Goal: Transaction & Acquisition: Purchase product/service

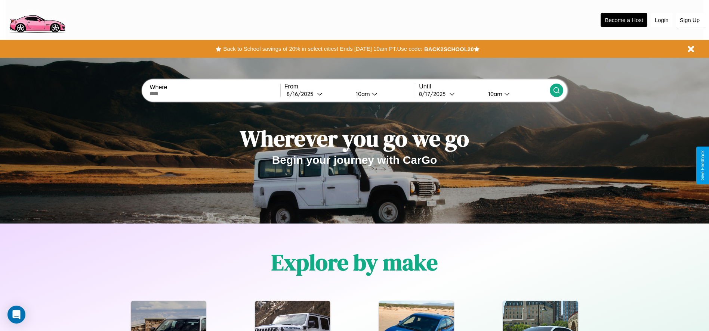
click at [689, 20] on button "Sign Up" at bounding box center [689, 20] width 27 height 14
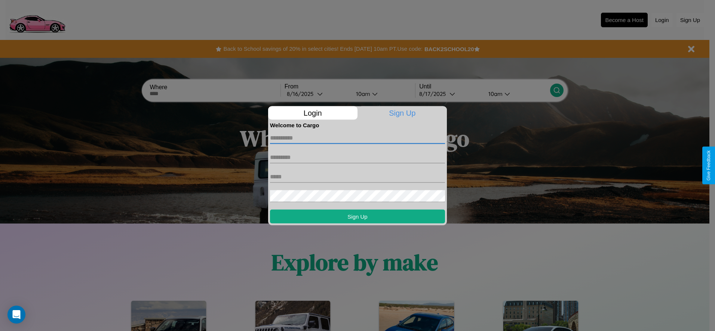
click at [357, 138] on input "text" at bounding box center [357, 138] width 175 height 12
type input "****"
click at [357, 157] on input "text" at bounding box center [357, 157] width 175 height 12
type input "******"
click at [357, 177] on input "text" at bounding box center [357, 177] width 175 height 12
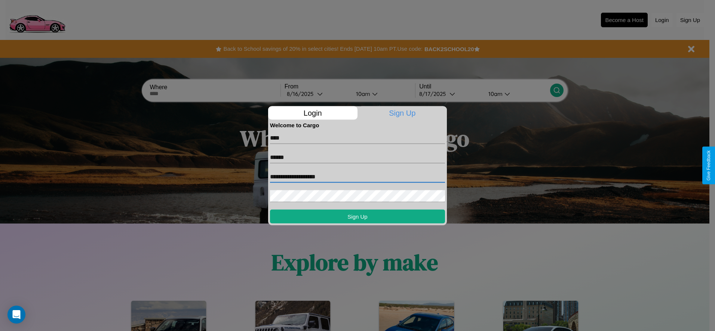
type input "**********"
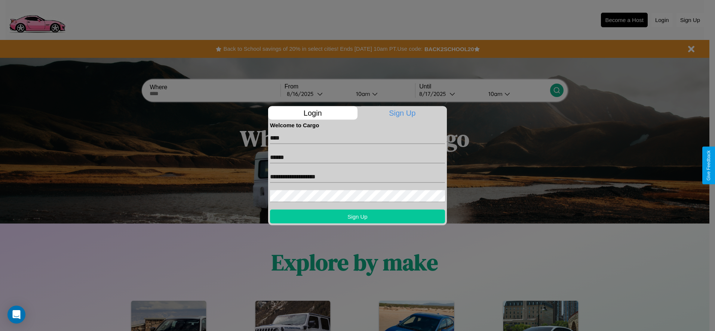
click at [357, 216] on button "Sign Up" at bounding box center [357, 217] width 175 height 14
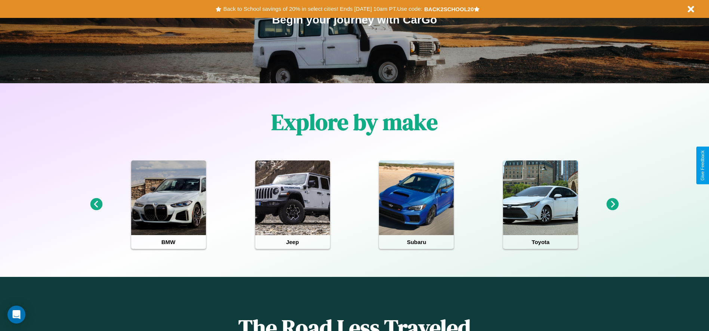
scroll to position [155, 0]
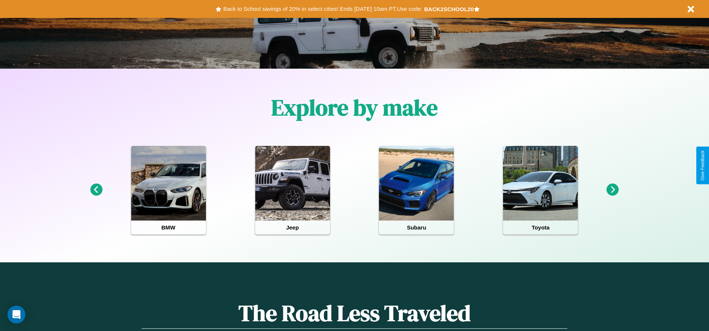
click at [612, 190] on icon at bounding box center [613, 190] width 12 height 12
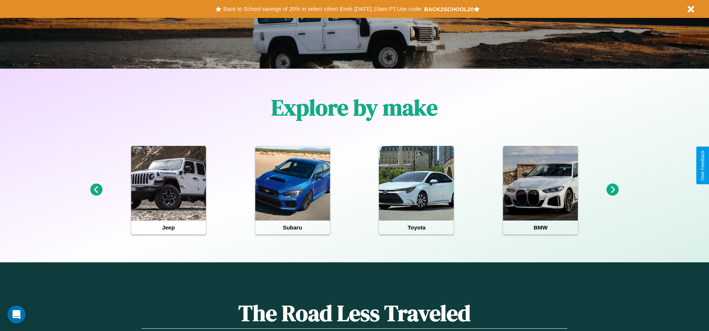
click at [96, 190] on icon at bounding box center [96, 190] width 12 height 12
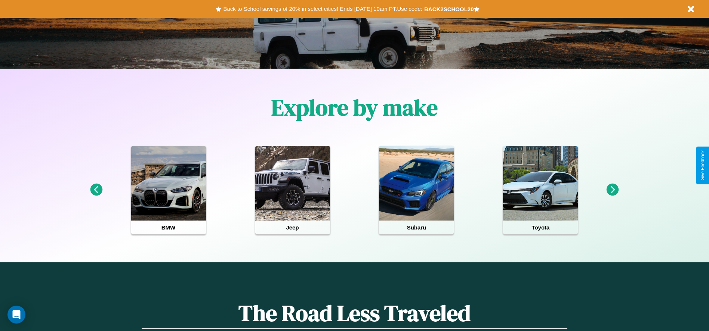
click at [96, 190] on icon at bounding box center [96, 190] width 12 height 12
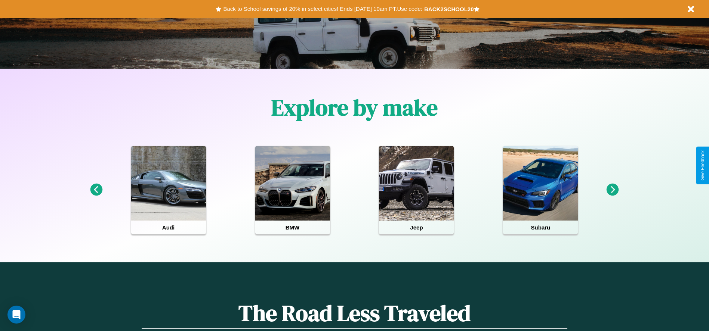
click at [96, 190] on icon at bounding box center [96, 190] width 12 height 12
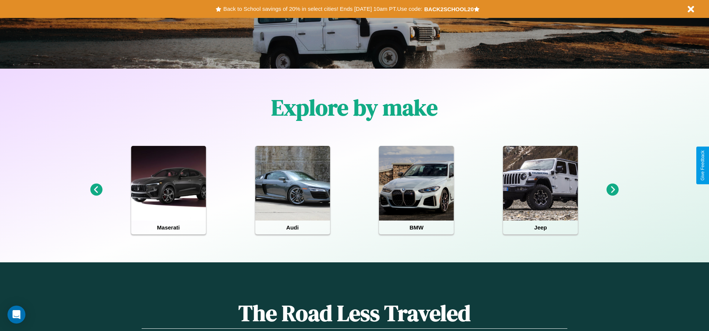
click at [612, 190] on icon at bounding box center [613, 190] width 12 height 12
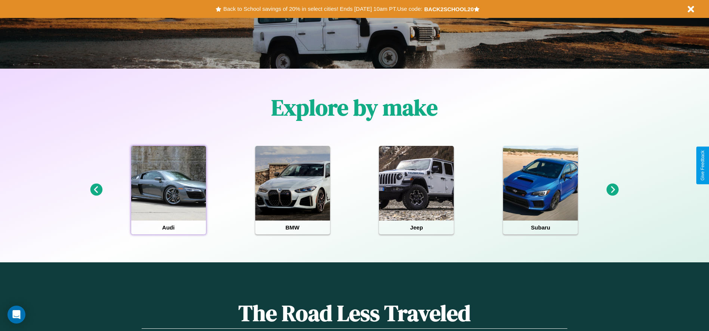
click at [168, 190] on div at bounding box center [168, 183] width 75 height 75
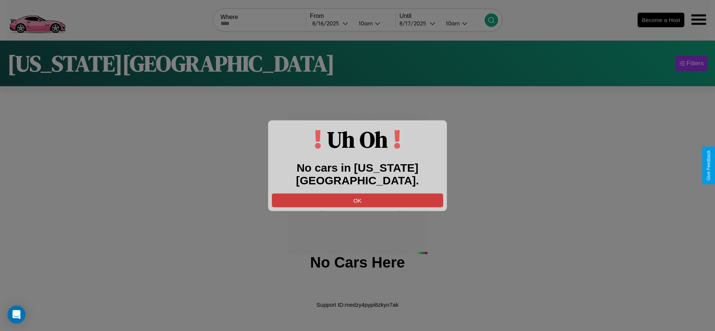
click at [357, 194] on button "OK" at bounding box center [357, 201] width 171 height 14
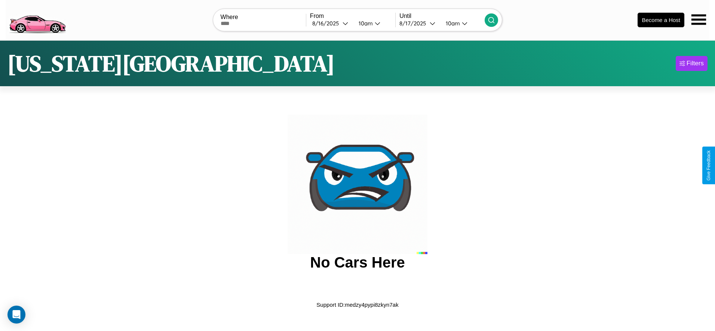
click at [263, 23] on input "text" at bounding box center [262, 24] width 85 height 6
type input "******"
click at [331, 23] on div "8 / 16 / 2025" at bounding box center [327, 23] width 30 height 7
select select "*"
select select "****"
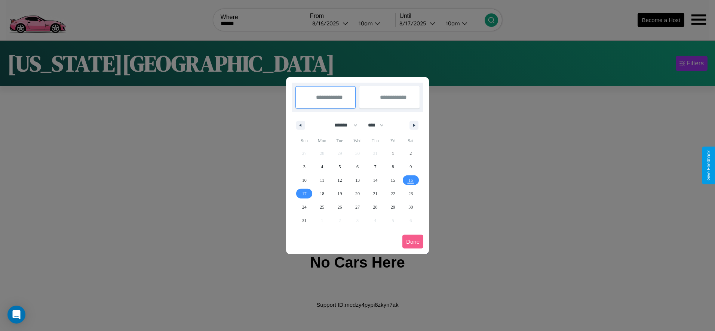
drag, startPoint x: 342, startPoint y: 125, endPoint x: 357, endPoint y: 150, distance: 28.8
click at [342, 125] on select "******* ******** ***** ***** *** **** **** ****** ********* ******* ******** **…" at bounding box center [344, 125] width 32 height 12
select select "**"
click at [357, 207] on span "26" at bounding box center [357, 207] width 4 height 13
type input "**********"
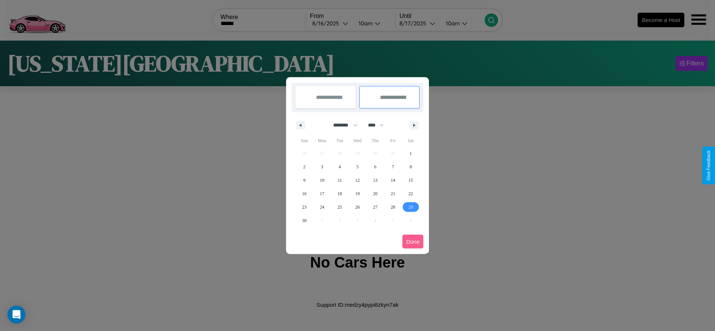
click at [410, 207] on span "29" at bounding box center [410, 207] width 4 height 13
type input "**********"
click at [413, 242] on button "Done" at bounding box center [412, 242] width 21 height 14
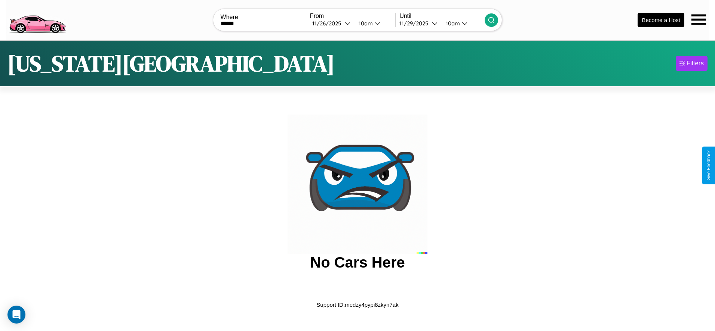
click at [365, 23] on div "10am" at bounding box center [365, 23] width 20 height 7
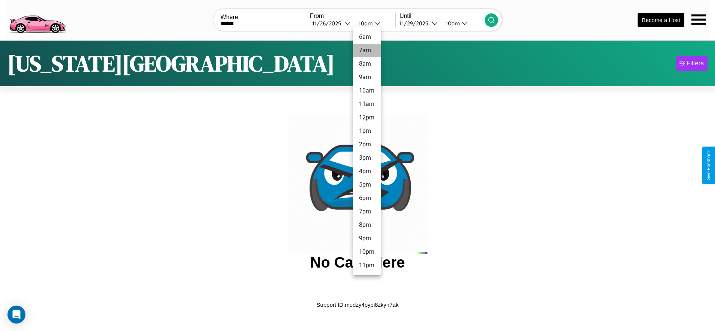
click at [366, 50] on li "7am" at bounding box center [367, 50] width 28 height 13
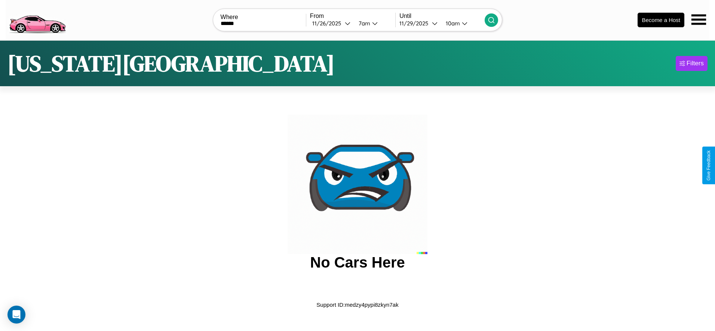
click at [491, 20] on icon at bounding box center [490, 19] width 7 height 7
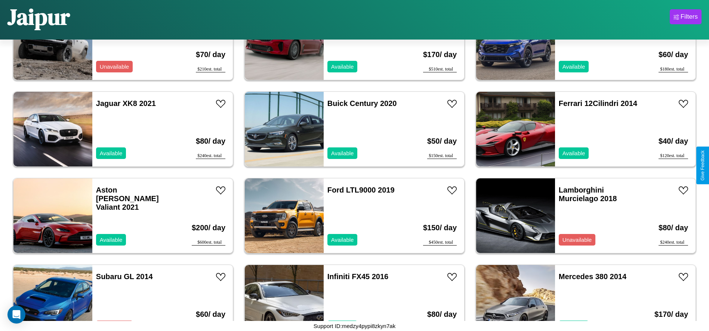
scroll to position [2077, 0]
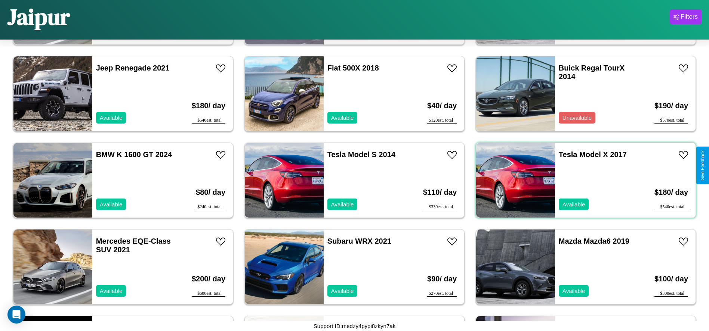
click at [581, 180] on div "Tesla Model X 2017 Available" at bounding box center [598, 180] width 86 height 75
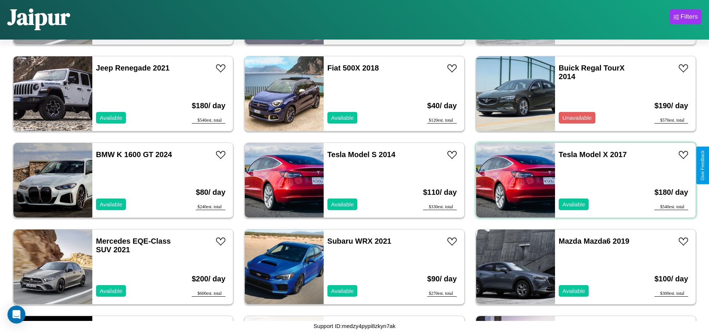
click at [581, 180] on div "Tesla Model X 2017 Available" at bounding box center [598, 180] width 86 height 75
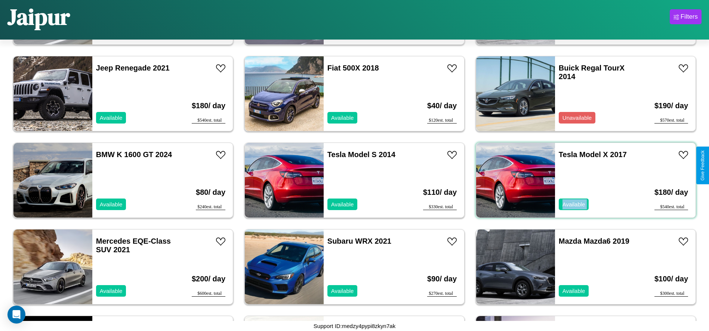
click at [581, 180] on div "Tesla Model X 2017 Available" at bounding box center [598, 180] width 86 height 75
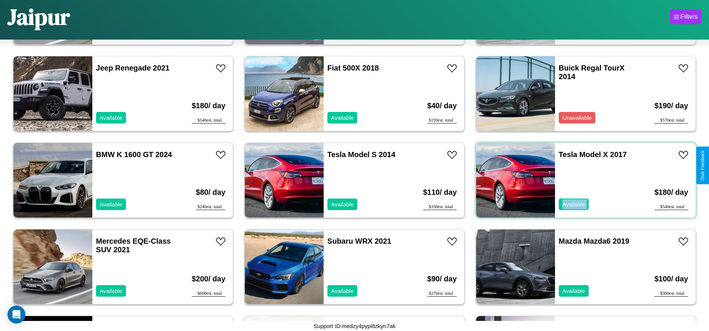
click at [581, 180] on div "Tesla Model X 2017 Available" at bounding box center [598, 180] width 86 height 75
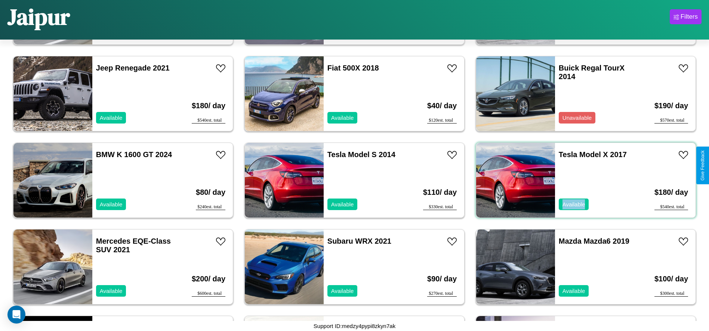
click at [581, 180] on div "Tesla Model X 2017 Available" at bounding box center [598, 180] width 86 height 75
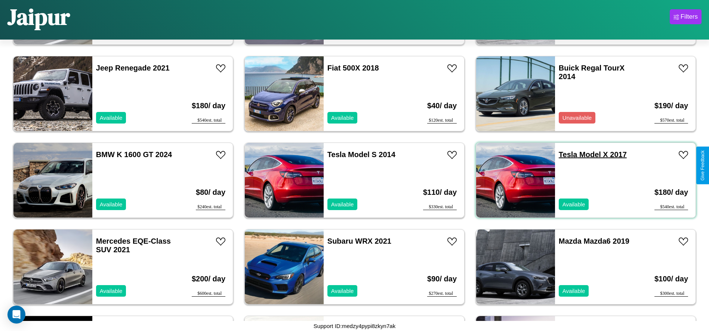
click at [563, 155] on link "Tesla Model X 2017" at bounding box center [593, 155] width 68 height 8
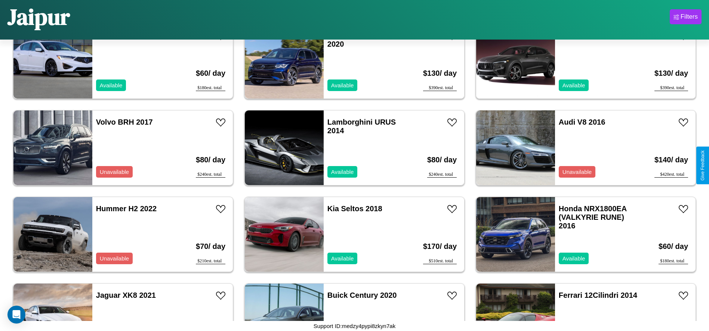
scroll to position [257, 0]
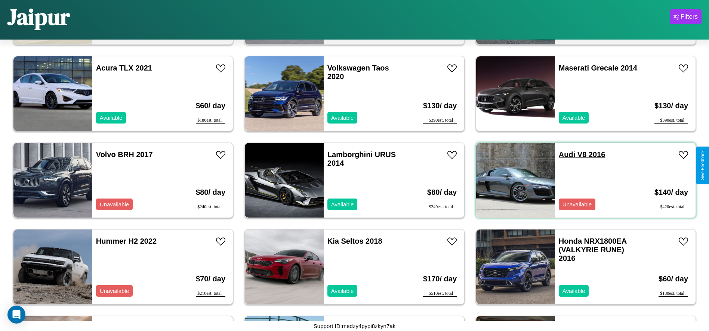
click at [562, 155] on link "Audi V8 2016" at bounding box center [582, 155] width 47 height 8
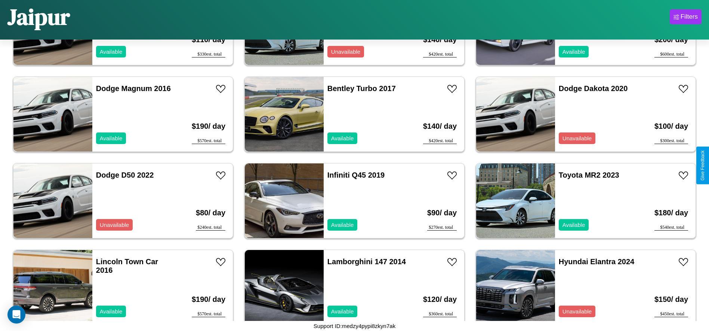
scroll to position [4678, 0]
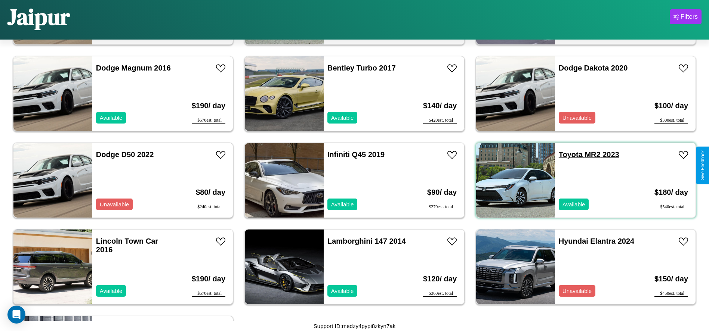
click at [566, 155] on link "Toyota MR2 2023" at bounding box center [589, 155] width 61 height 8
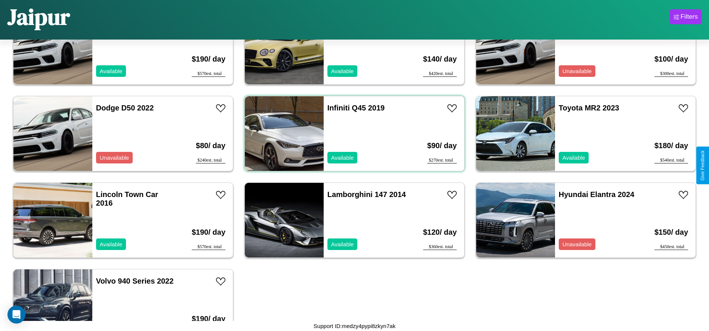
scroll to position [4762, 0]
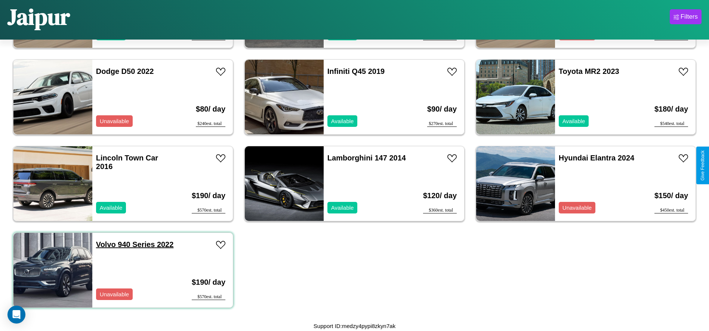
click at [105, 245] on link "Volvo 940 Series 2022" at bounding box center [135, 245] width 78 height 8
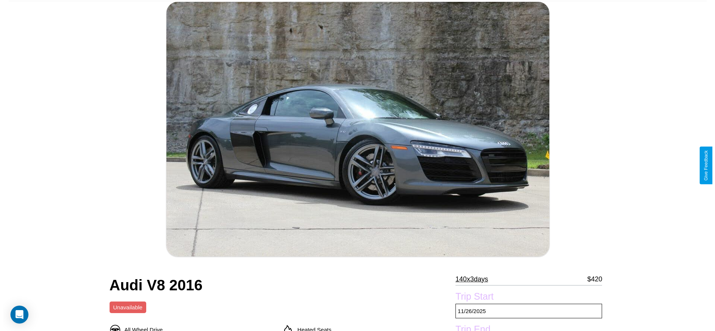
scroll to position [184, 0]
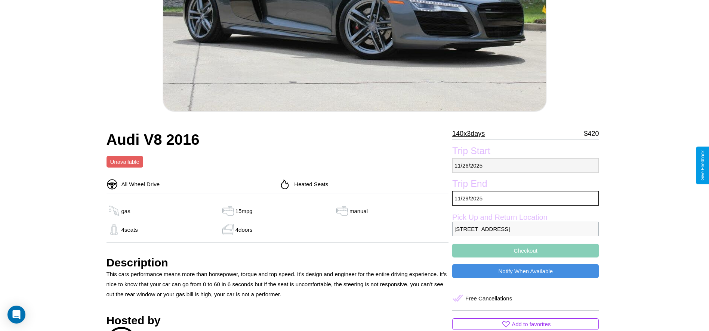
click at [525, 166] on p "11 / 26 / 2025" at bounding box center [525, 165] width 146 height 15
select select "*"
select select "****"
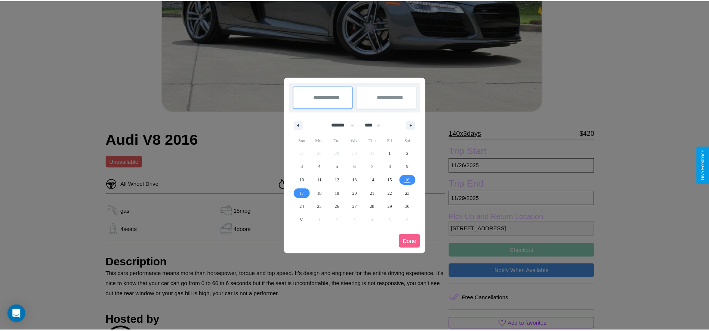
scroll to position [0, 0]
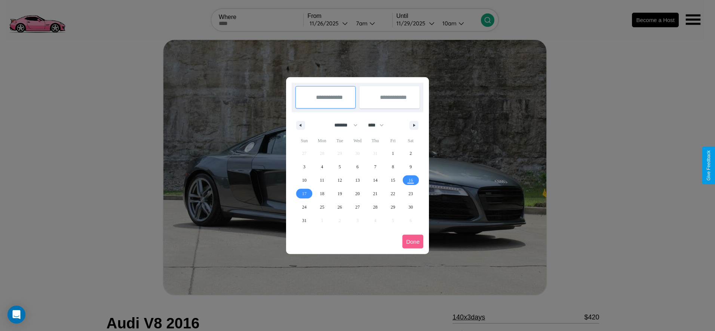
click at [328, 23] on div at bounding box center [357, 165] width 715 height 331
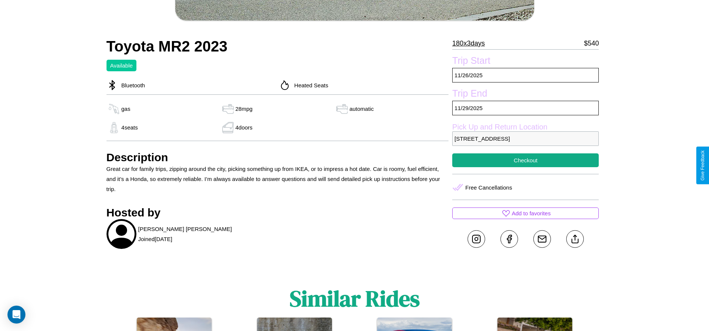
scroll to position [269, 0]
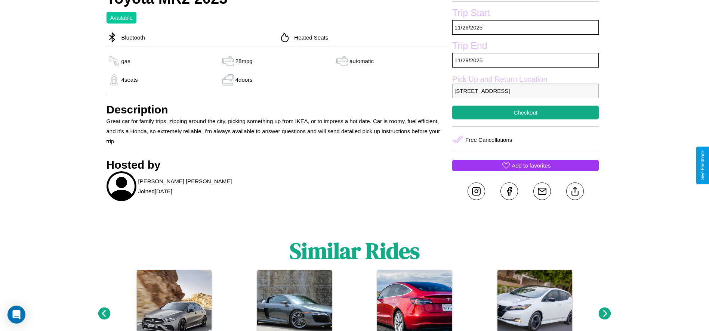
click at [525, 166] on p "Add to favorites" at bounding box center [531, 166] width 39 height 10
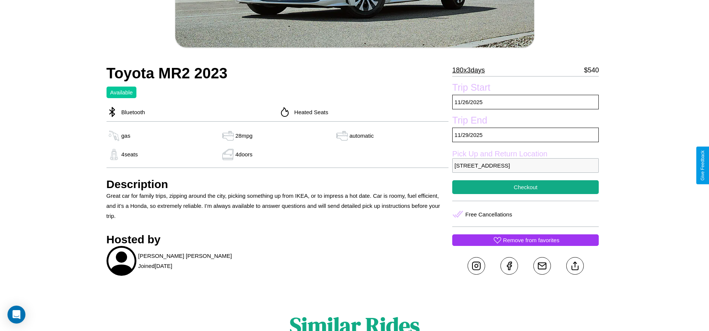
scroll to position [216, 0]
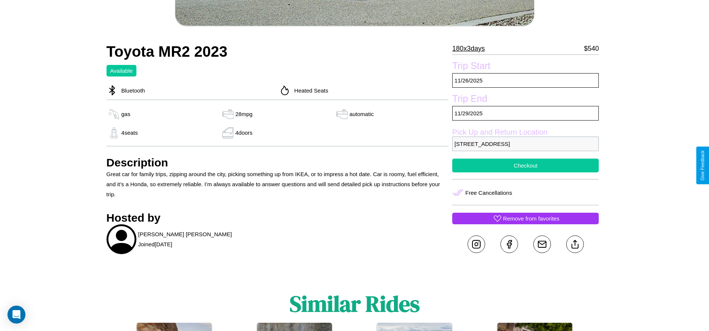
click at [525, 166] on button "Checkout" at bounding box center [525, 166] width 146 height 14
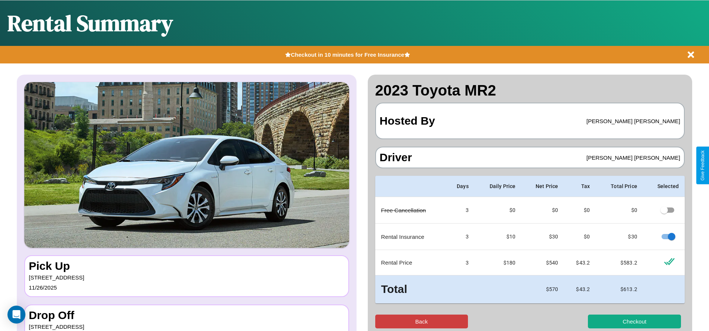
click at [421, 322] on button "Back" at bounding box center [421, 322] width 93 height 14
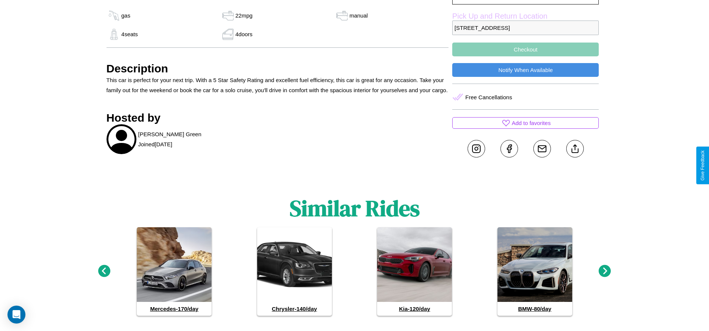
scroll to position [327, 0]
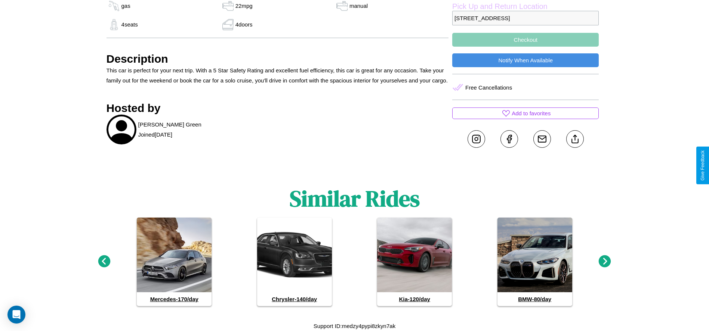
click at [605, 262] on icon at bounding box center [605, 262] width 12 height 12
